Goal: Information Seeking & Learning: Understand process/instructions

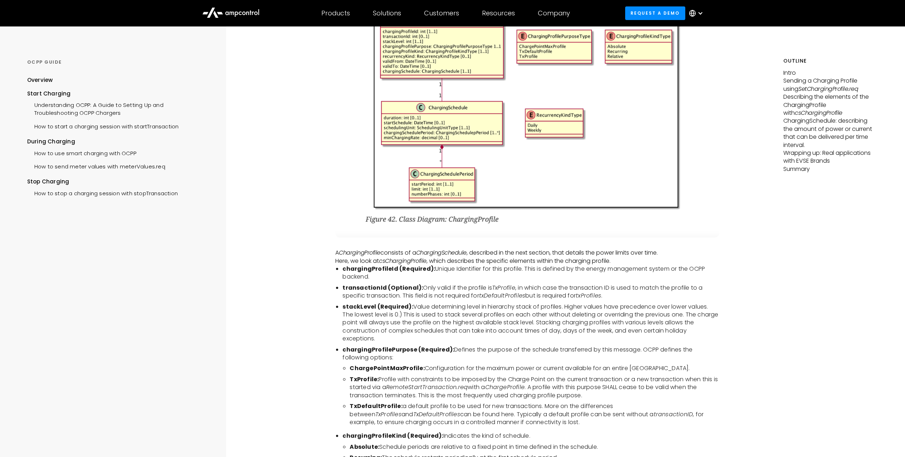
scroll to position [1260, 0]
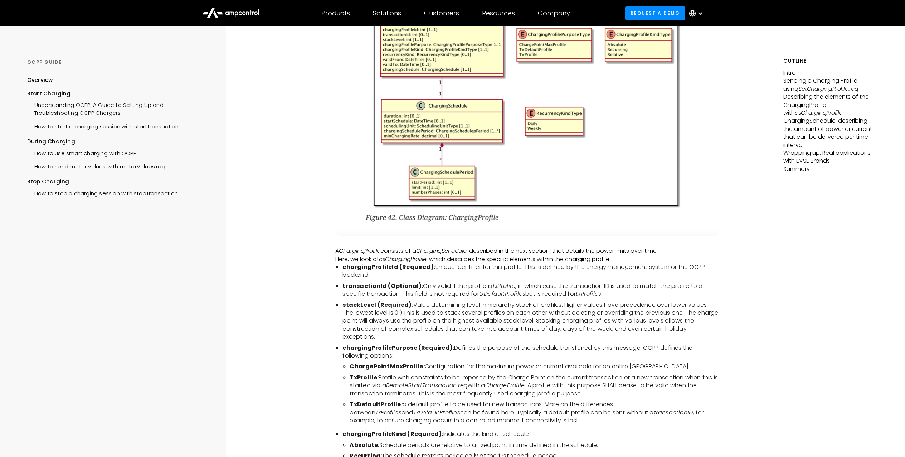
drag, startPoint x: 413, startPoint y: 304, endPoint x: 436, endPoint y: 335, distance: 38.6
click at [436, 335] on li "stackLevel (Required): Value determining level in hierarchy stack of profiles. …" at bounding box center [530, 321] width 377 height 40
click at [596, 258] on p "Here, we look at csChargingProfile , which describes the specific elements with…" at bounding box center [527, 259] width 384 height 8
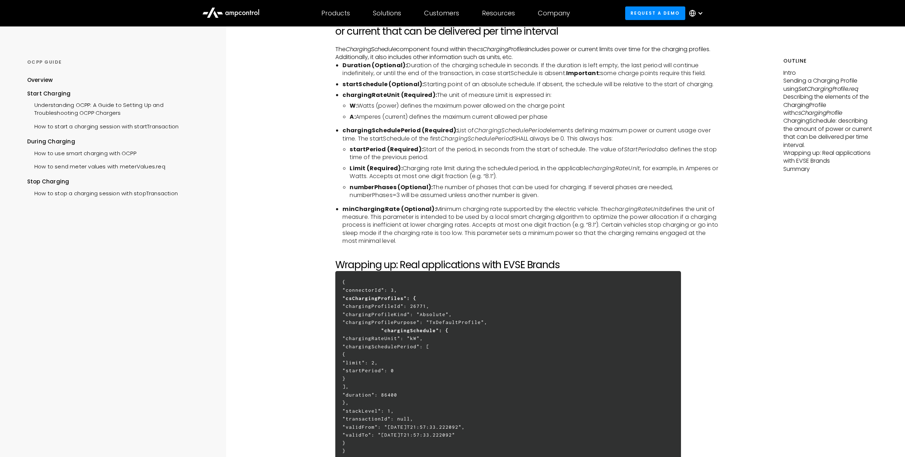
scroll to position [1625, 0]
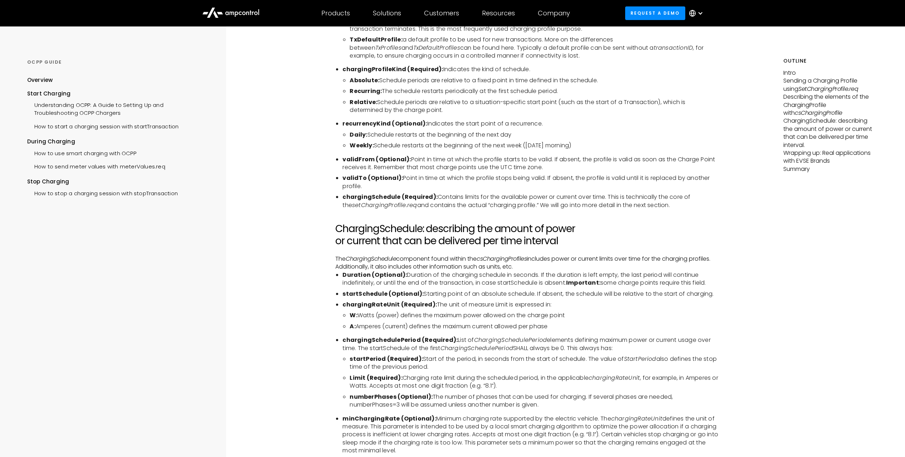
click at [502, 245] on h2 "ChargingSchedule: describing the amount of power or current that can be deliver…" at bounding box center [527, 235] width 384 height 24
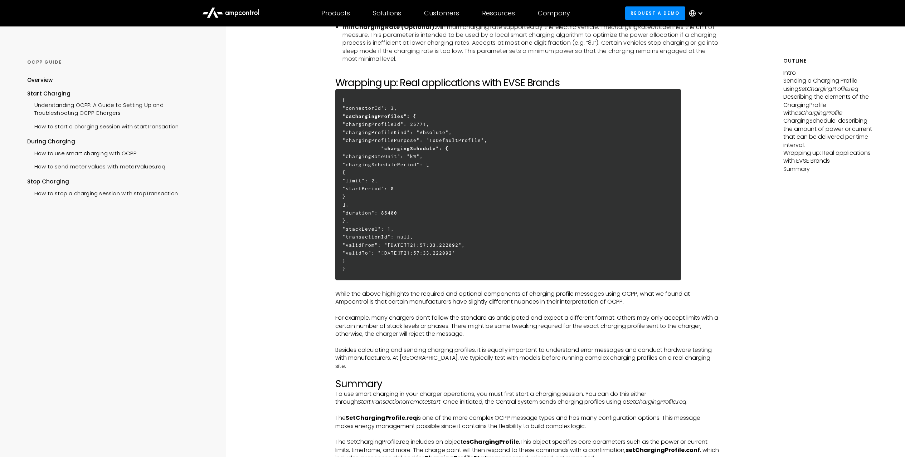
scroll to position [1337, 0]
